Goal: Contribute content

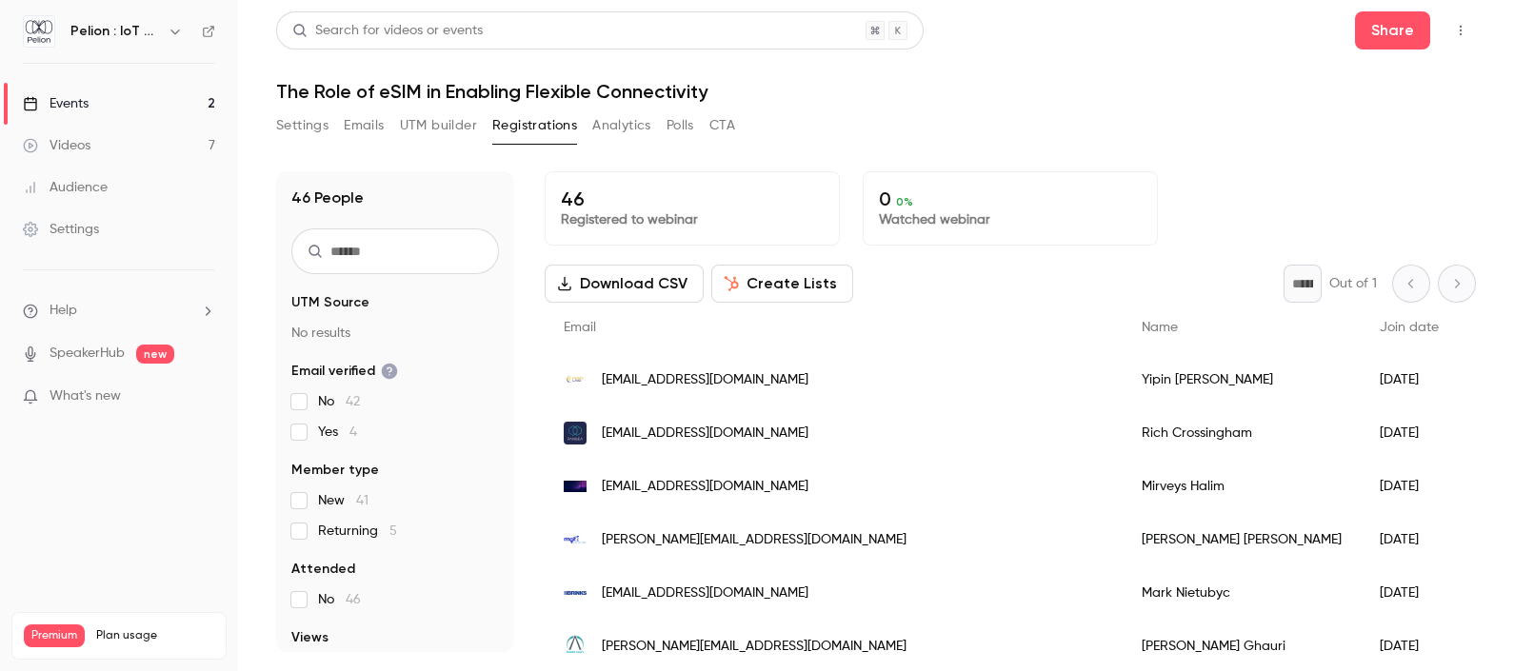
click at [120, 152] on link "Videos 7" at bounding box center [119, 146] width 238 height 42
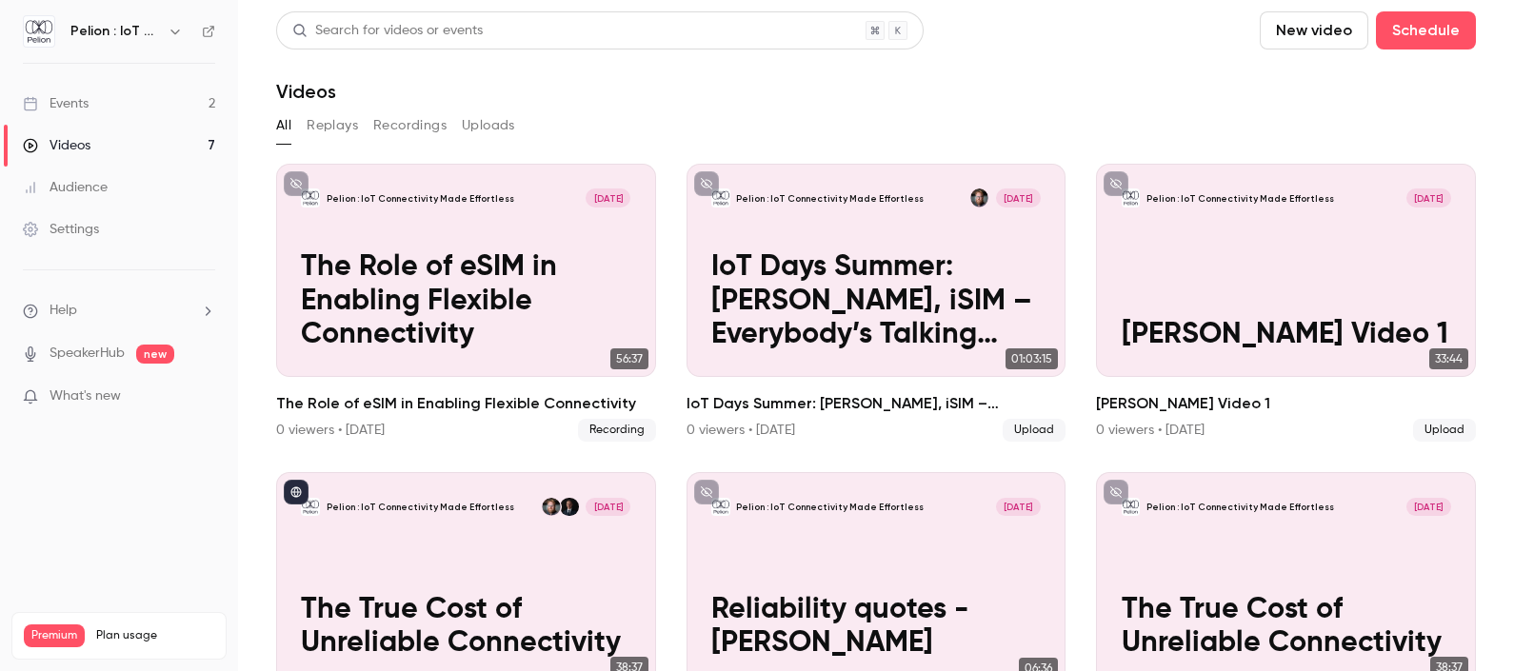
click at [1319, 30] on button "New video" at bounding box center [1314, 30] width 109 height 38
click at [1320, 88] on div "Record" at bounding box center [1366, 82] width 145 height 19
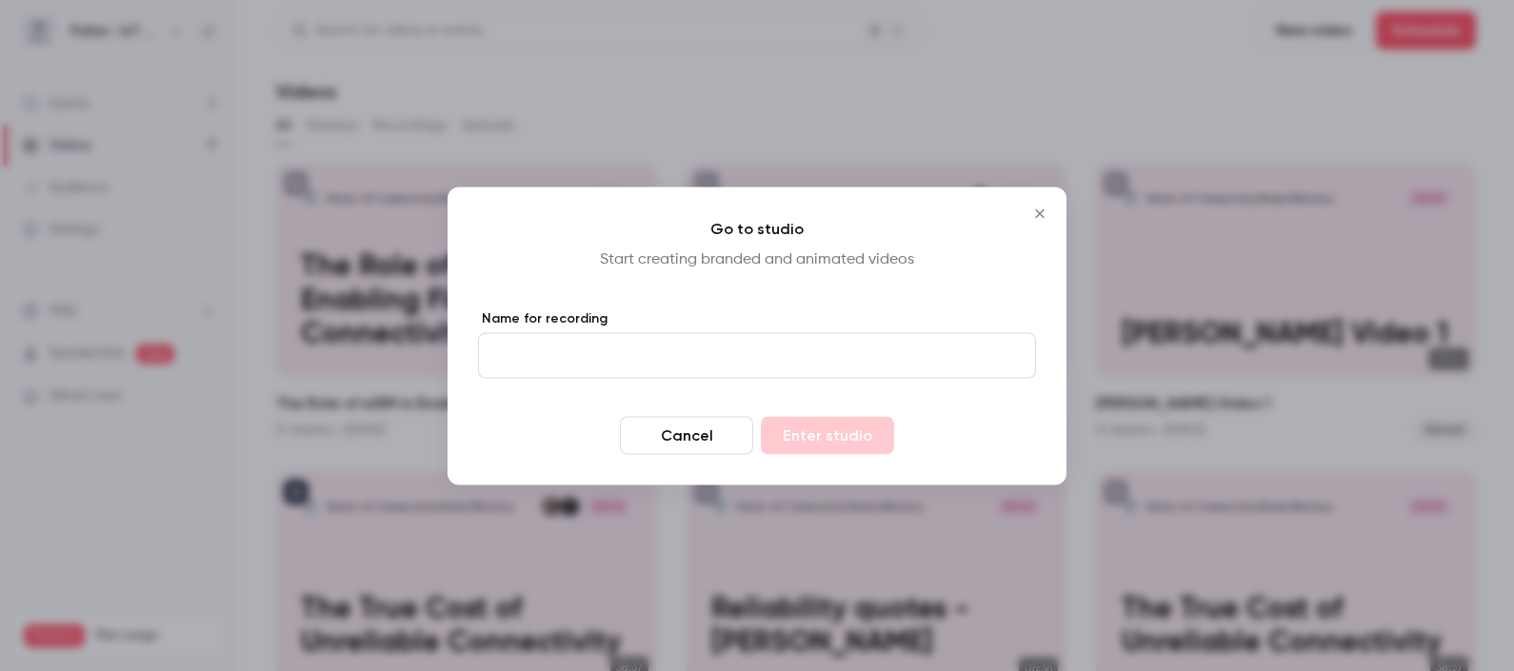
click at [721, 350] on input "Name for recording" at bounding box center [757, 355] width 558 height 46
type input "**********"
click at [831, 428] on button "Enter studio" at bounding box center [827, 435] width 133 height 38
